Goal: Task Accomplishment & Management: Use online tool/utility

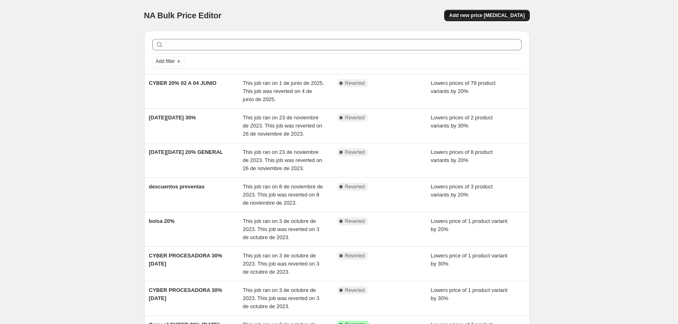
click at [471, 15] on span "Add new price change job" at bounding box center [487, 15] width 76 height 6
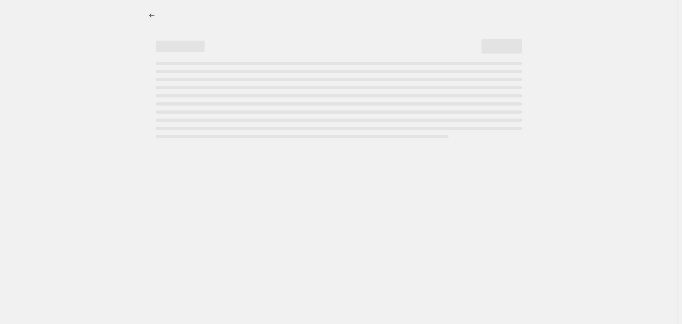
select select "percentage"
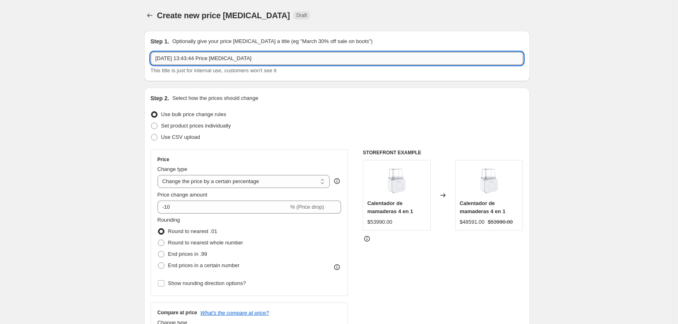
click at [202, 64] on input "3 oct 2025, 13:43:44 Price change job" at bounding box center [337, 58] width 373 height 13
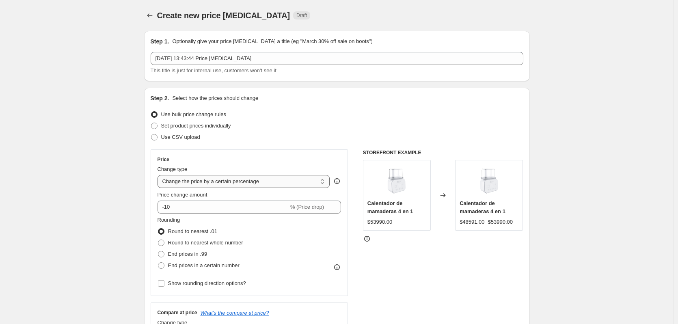
click at [286, 182] on select "Change the price to a certain amount Change the price by a certain amount Chang…" at bounding box center [244, 181] width 173 height 13
click at [207, 185] on select "Change the price to a certain amount Change the price by a certain amount Chang…" at bounding box center [244, 181] width 173 height 13
click at [188, 210] on input "-10" at bounding box center [223, 207] width 131 height 13
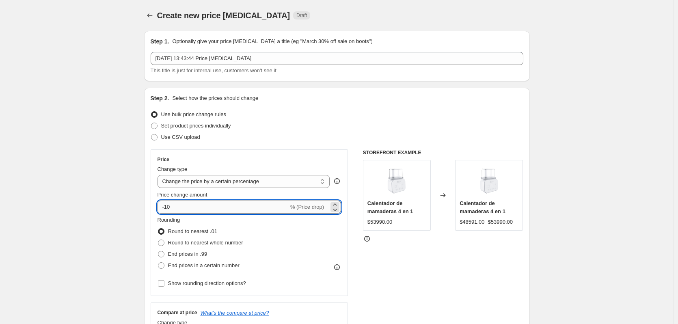
type input "-1"
type input "-20"
click at [183, 245] on span "Round to nearest whole number" at bounding box center [205, 243] width 75 height 6
click at [158, 240] on input "Round to nearest whole number" at bounding box center [158, 240] width 0 height 0
radio input "true"
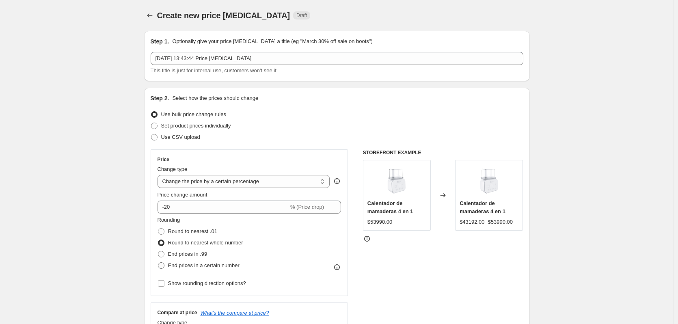
click at [176, 261] on label "End prices in a certain number" at bounding box center [199, 265] width 82 height 11
click at [158, 262] on input "End prices in a certain number" at bounding box center [158, 262] width 0 height 0
radio input "true"
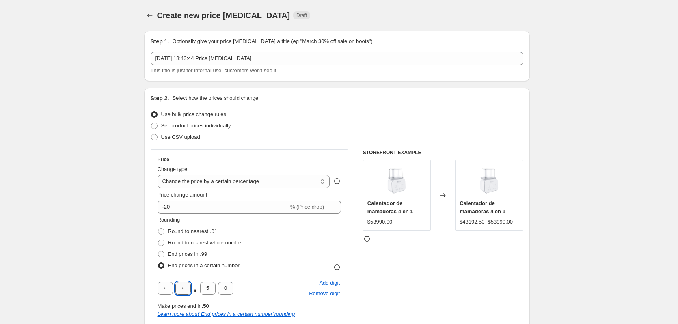
click at [183, 289] on input "text" at bounding box center [182, 288] width 15 height 13
type input "0"
drag, startPoint x: 210, startPoint y: 290, endPoint x: 195, endPoint y: 292, distance: 16.0
click at [195, 292] on div "0 . 5 0" at bounding box center [196, 288] width 76 height 13
type input "0"
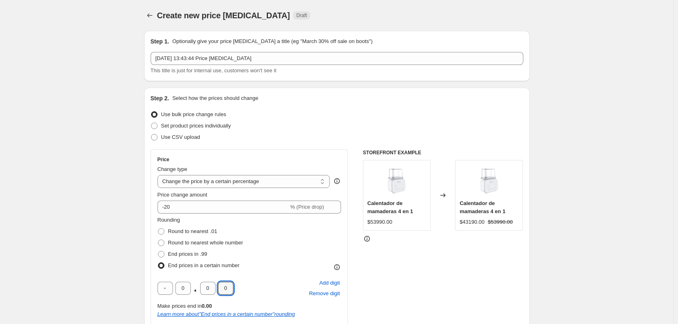
click at [504, 290] on div "STOREFRONT EXAMPLE Calentador de mamaderas 4 en 1 $53990.00 Changed to Calentad…" at bounding box center [443, 272] width 160 height 246
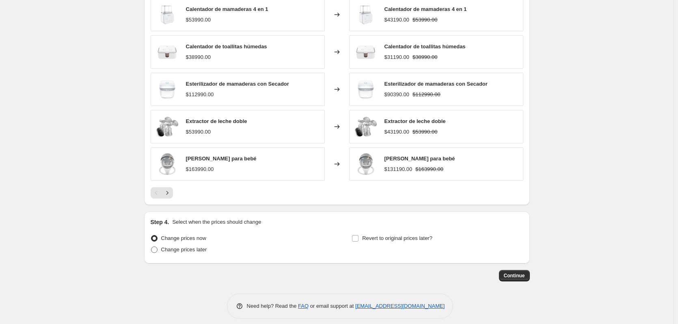
scroll to position [535, 0]
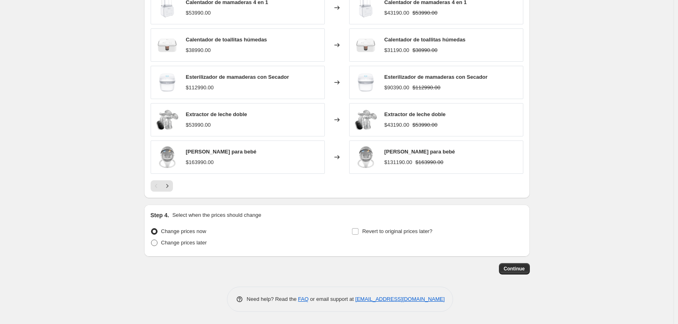
click at [184, 246] on span "Change prices later" at bounding box center [184, 243] width 46 height 8
click at [151, 240] on input "Change prices later" at bounding box center [151, 240] width 0 height 0
radio input "true"
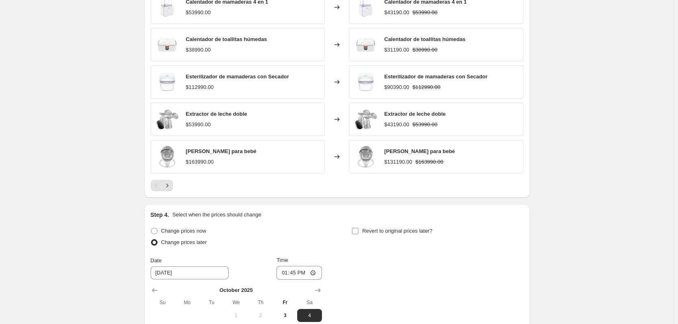
click at [414, 233] on span "Revert to original prices later?" at bounding box center [397, 231] width 70 height 6
click at [359, 233] on input "Revert to original prices later?" at bounding box center [355, 231] width 6 height 6
checkbox input "true"
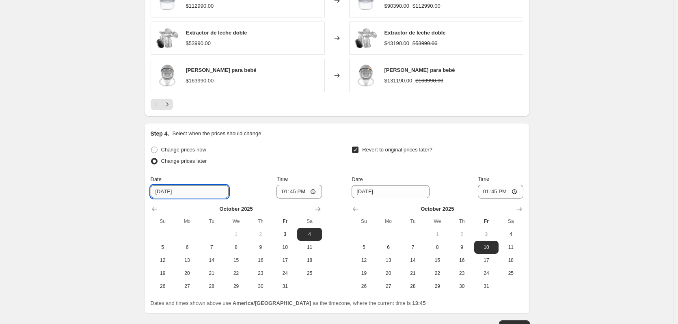
click at [183, 192] on input "10/4/2025" at bounding box center [190, 191] width 78 height 13
click at [164, 249] on span "5" at bounding box center [163, 247] width 18 height 6
type input "10/5/2025"
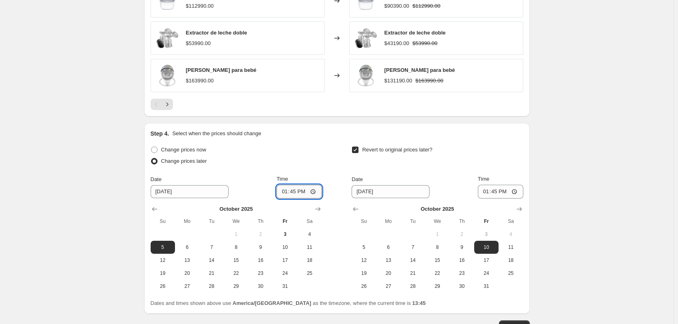
click at [315, 192] on input "13:45" at bounding box center [299, 192] width 45 height 14
type input "23:59"
click at [443, 251] on span "8" at bounding box center [437, 247] width 18 height 6
type input "10/8/2025"
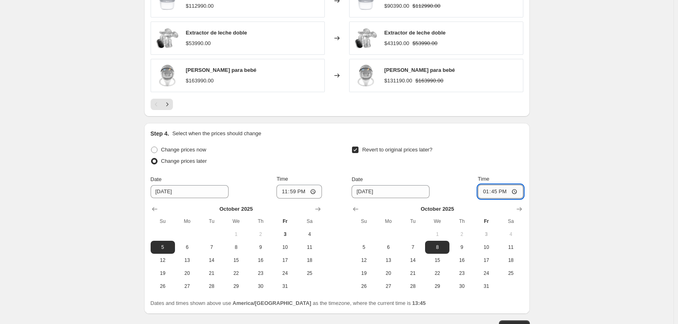
click at [514, 188] on input "13:45" at bounding box center [500, 192] width 45 height 14
type input "23:59"
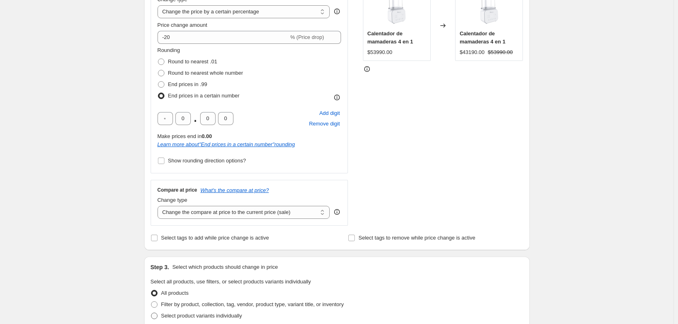
scroll to position [129, 0]
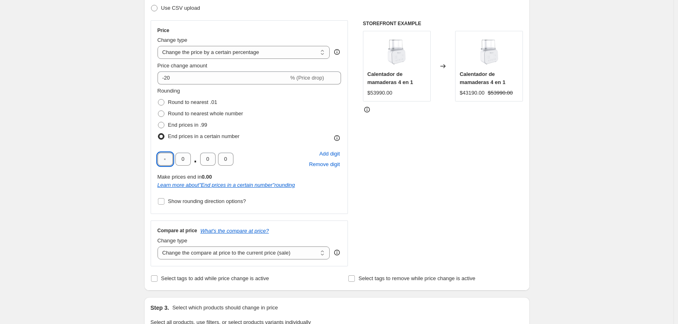
click at [168, 162] on input "text" at bounding box center [165, 159] width 15 height 13
type input "9"
click at [510, 192] on div "STOREFRONT EXAMPLE Calentador de mamaderas 4 en 1 $53990.00 Changed to Calentad…" at bounding box center [443, 143] width 160 height 246
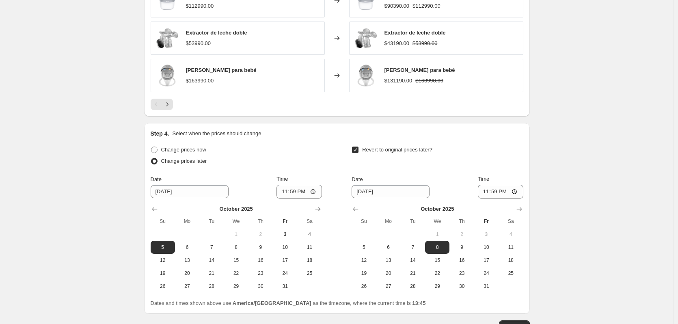
scroll to position [674, 0]
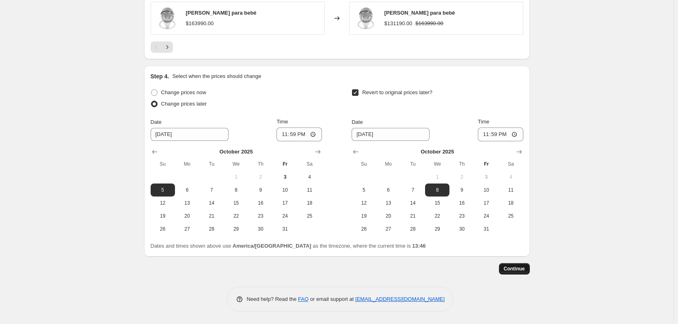
click at [510, 271] on span "Continue" at bounding box center [514, 269] width 21 height 6
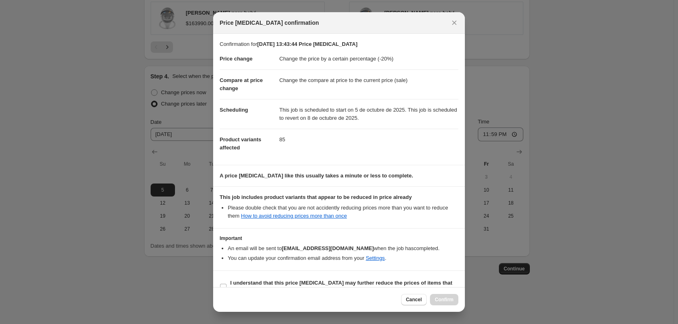
scroll to position [16, 0]
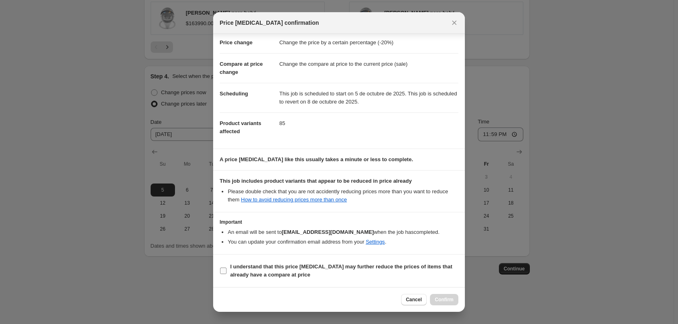
click at [225, 270] on input "I understand that this price change job may further reduce the prices of items …" at bounding box center [223, 271] width 6 height 6
checkbox input "true"
click at [439, 302] on span "Confirm" at bounding box center [444, 299] width 19 height 6
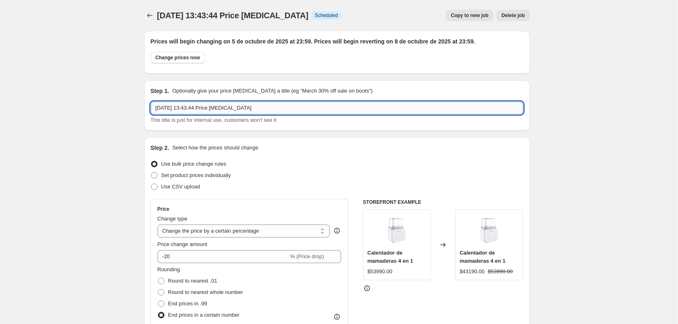
click at [231, 107] on input "3 oct 2025, 13:43:44 Price change job" at bounding box center [337, 108] width 373 height 13
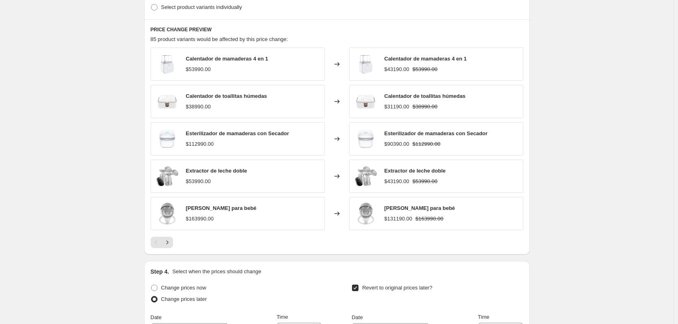
scroll to position [724, 0]
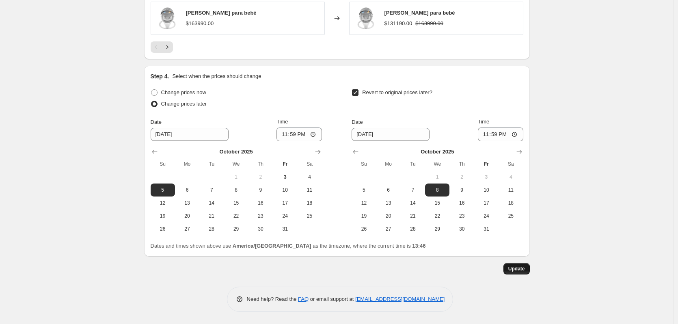
type input "CYBER 20% 06 08 OCT"
click at [516, 272] on span "Update" at bounding box center [516, 269] width 17 height 6
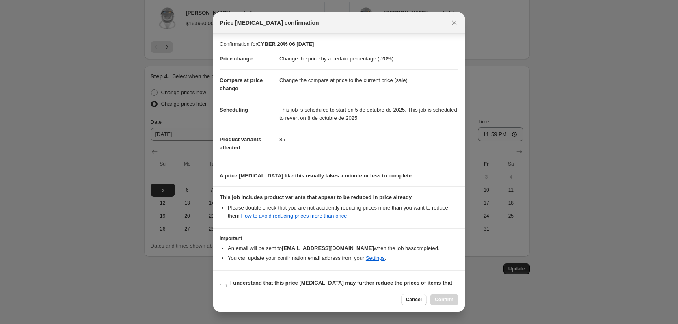
scroll to position [16, 0]
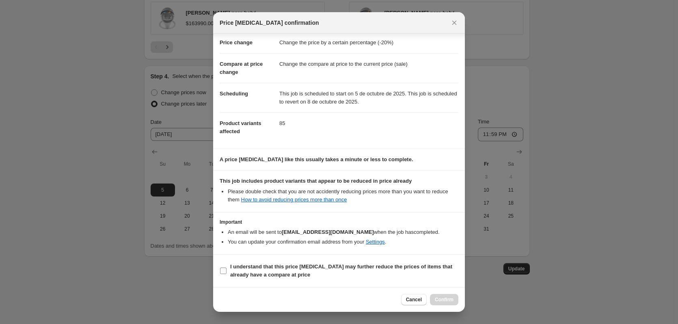
click at [239, 270] on span "I understand that this price change job may further reduce the prices of items …" at bounding box center [344, 271] width 228 height 16
click at [227, 270] on input "I understand that this price change job may further reduce the prices of items …" at bounding box center [223, 271] width 6 height 6
checkbox input "true"
click at [443, 300] on span "Confirm" at bounding box center [444, 299] width 19 height 6
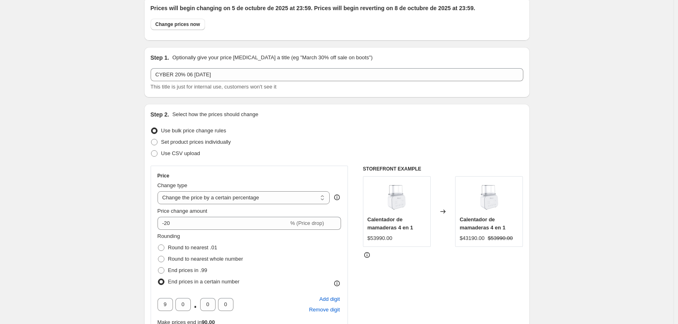
scroll to position [0, 0]
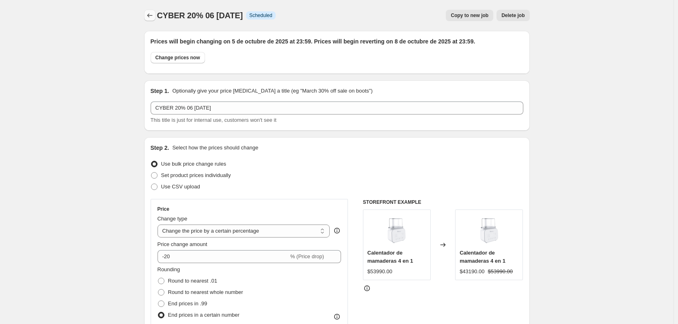
click at [149, 17] on icon "Price change jobs" at bounding box center [150, 15] width 8 height 8
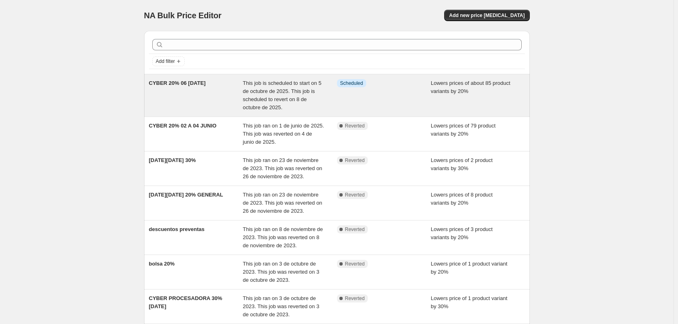
click at [339, 99] on div "Info Scheduled" at bounding box center [384, 95] width 94 height 32
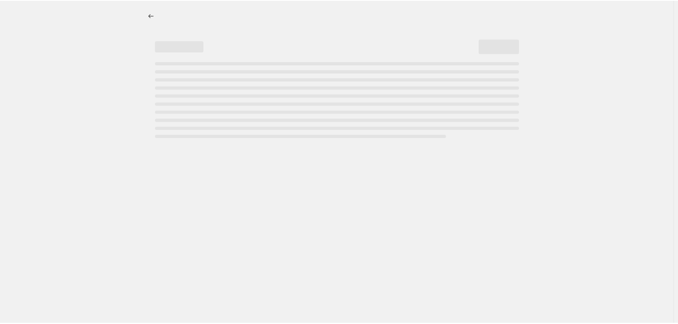
select select "percentage"
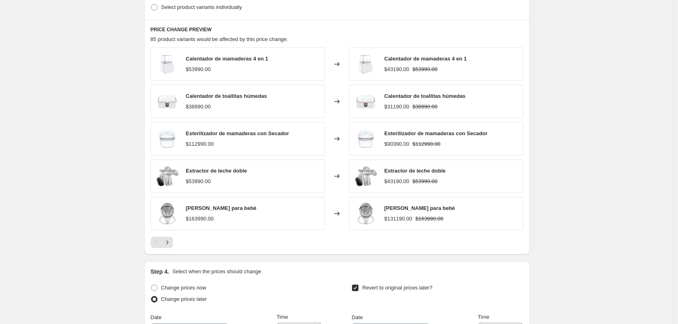
scroll to position [724, 0]
